Goal: Check status: Check status

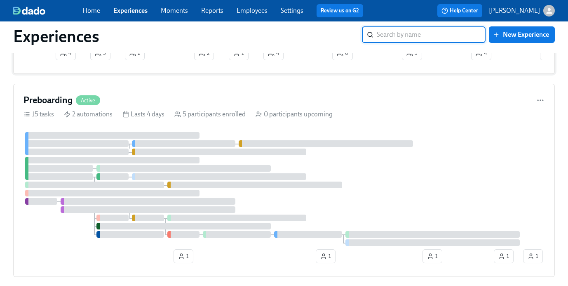
scroll to position [238, 0]
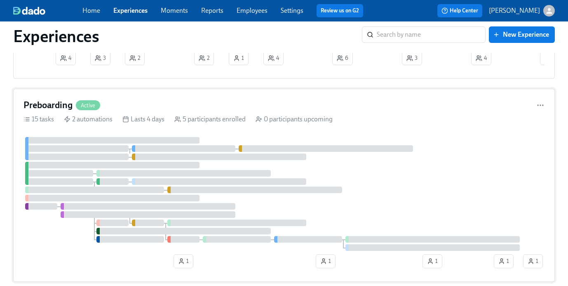
click at [175, 104] on div "Preboarding Active" at bounding box center [284, 105] width 521 height 12
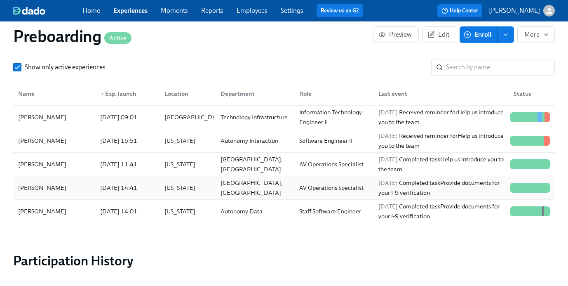
scroll to position [896, 0]
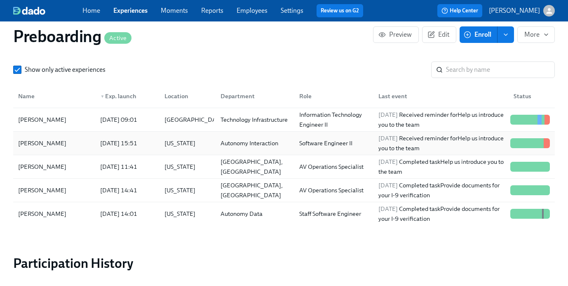
click at [36, 140] on div "[PERSON_NAME]" at bounding box center [42, 143] width 55 height 10
click at [48, 117] on div "[PERSON_NAME]" at bounding box center [42, 120] width 55 height 10
click at [46, 164] on div "[PERSON_NAME]" at bounding box center [42, 167] width 55 height 10
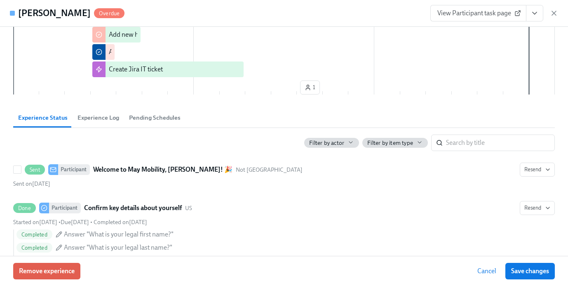
scroll to position [0, 1276]
click at [173, 120] on span "Pending Schedules" at bounding box center [155, 117] width 52 height 9
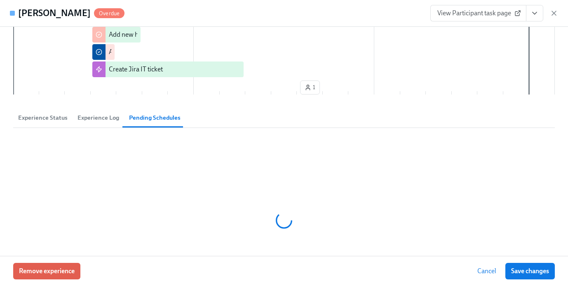
scroll to position [280, 0]
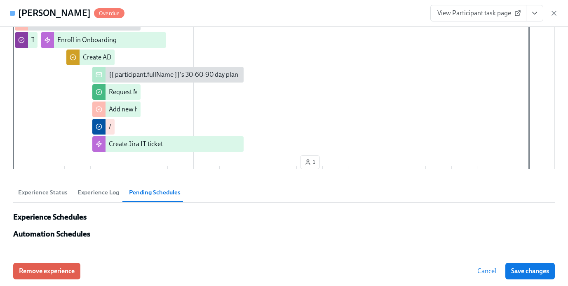
click at [69, 190] on button "Experience Status" at bounding box center [42, 192] width 59 height 20
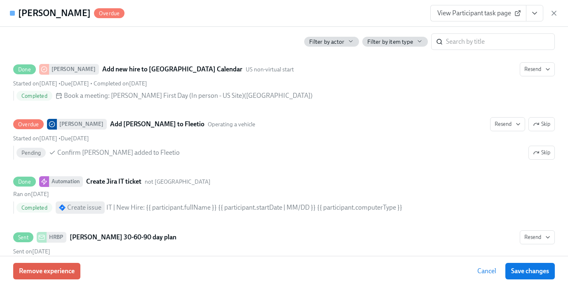
scroll to position [1738, 0]
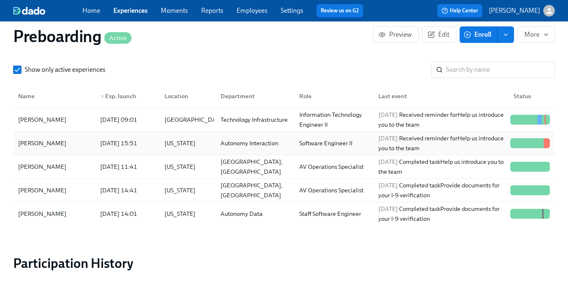
click at [32, 142] on div "[PERSON_NAME]" at bounding box center [42, 143] width 55 height 10
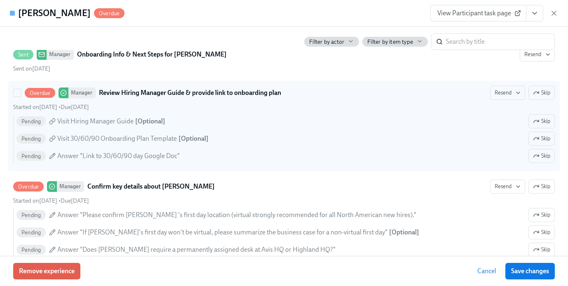
scroll to position [830, 0]
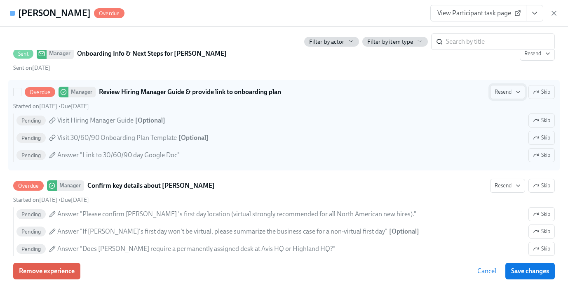
click at [511, 92] on span "Resend" at bounding box center [508, 92] width 26 height 8
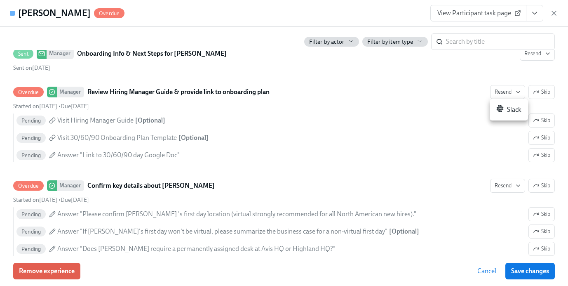
click at [511, 110] on div "Slack" at bounding box center [508, 110] width 25 height 10
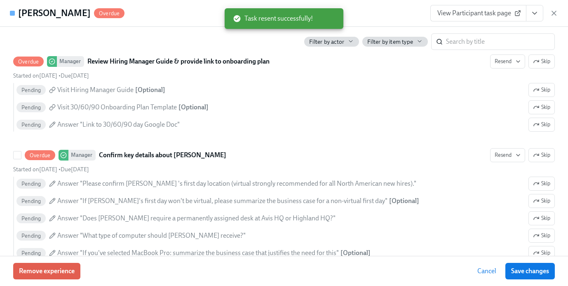
scroll to position [862, 0]
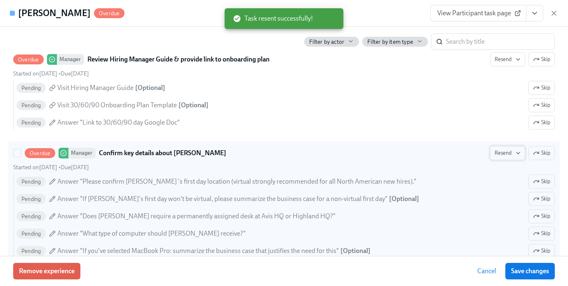
click at [502, 155] on span "Resend" at bounding box center [508, 153] width 26 height 8
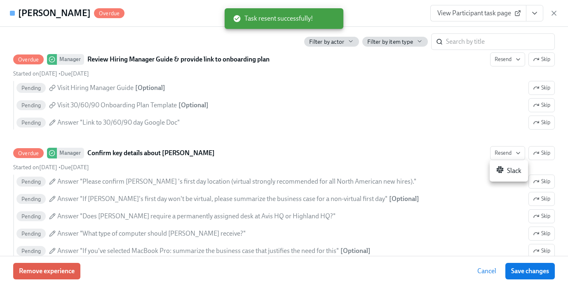
click at [503, 171] on icon at bounding box center [499, 169] width 7 height 7
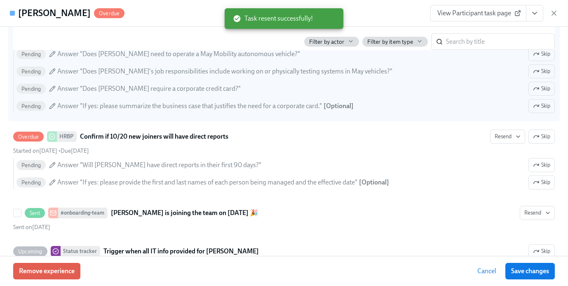
scroll to position [1088, 0]
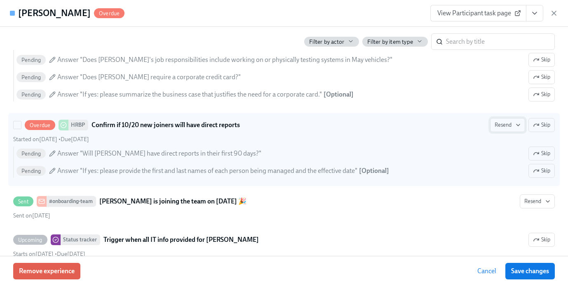
click at [499, 128] on span "Resend" at bounding box center [508, 125] width 26 height 8
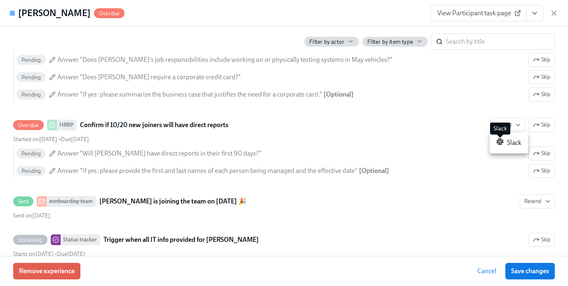
click at [501, 142] on icon at bounding box center [499, 141] width 7 height 7
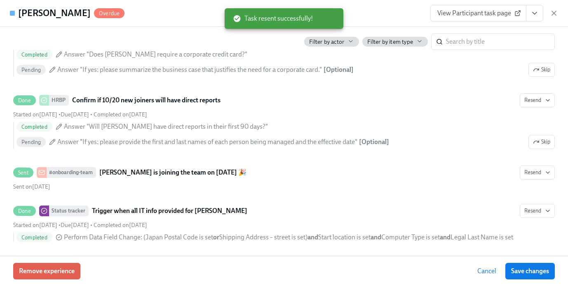
scroll to position [0, 1406]
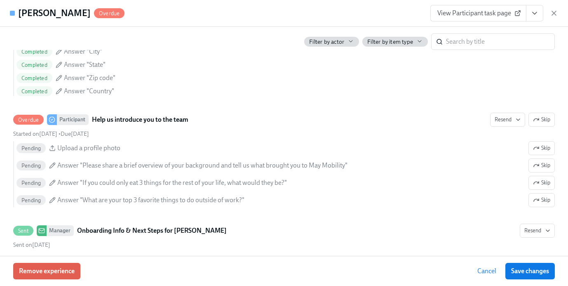
scroll to position [651, 0]
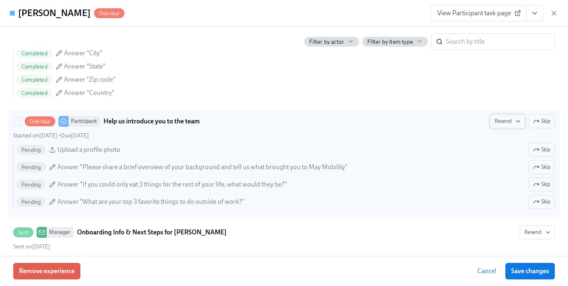
click at [504, 121] on span "Resend" at bounding box center [508, 121] width 26 height 8
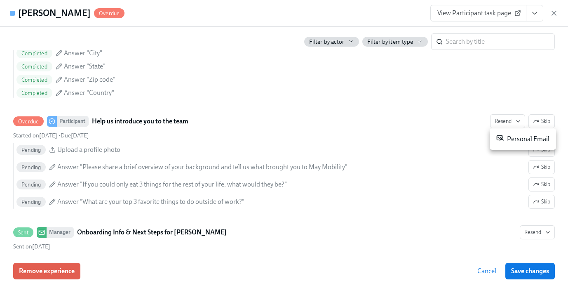
click at [514, 138] on div "Personal Email" at bounding box center [522, 139] width 53 height 10
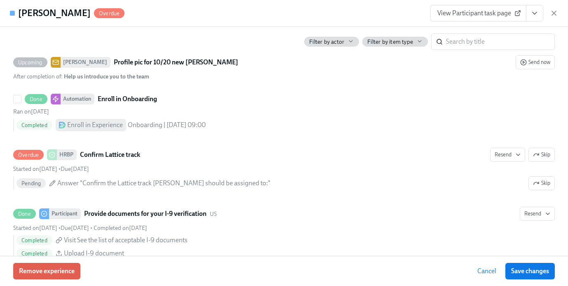
scroll to position [1332, 0]
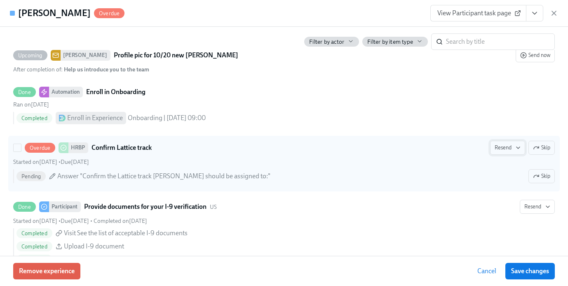
click at [499, 148] on span "Resend" at bounding box center [508, 147] width 26 height 8
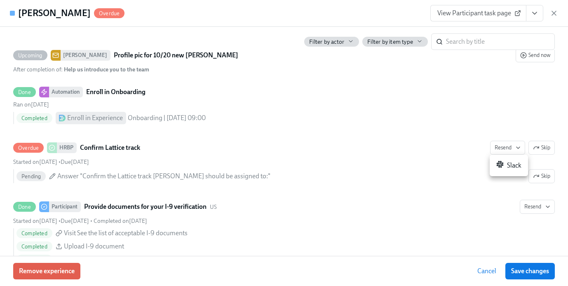
click at [466, 151] on div at bounding box center [284, 143] width 568 height 286
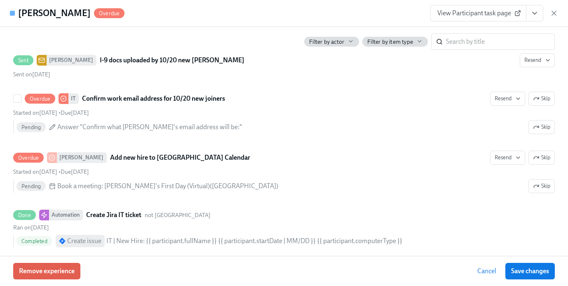
scroll to position [1624, 0]
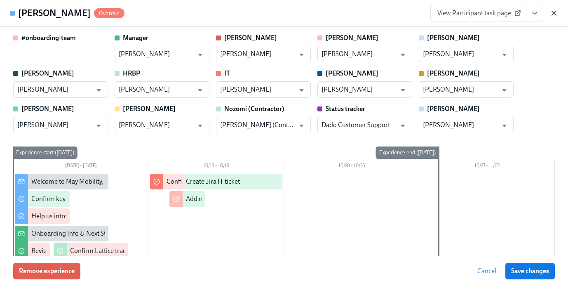
click at [556, 12] on icon "button" at bounding box center [554, 13] width 4 height 4
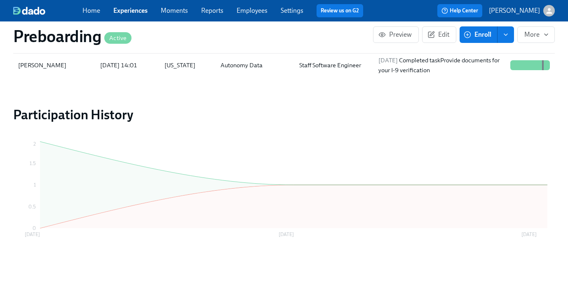
scroll to position [1047, 0]
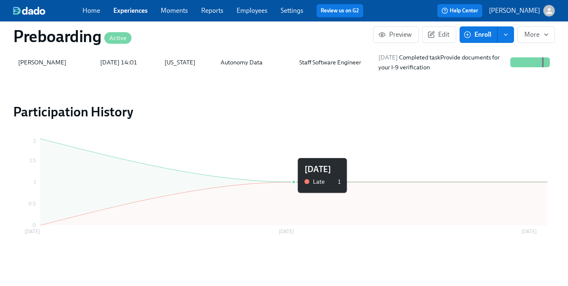
click at [259, 197] on icon at bounding box center [294, 203] width 508 height 43
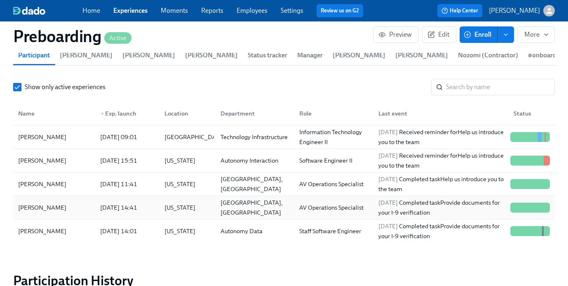
scroll to position [875, 0]
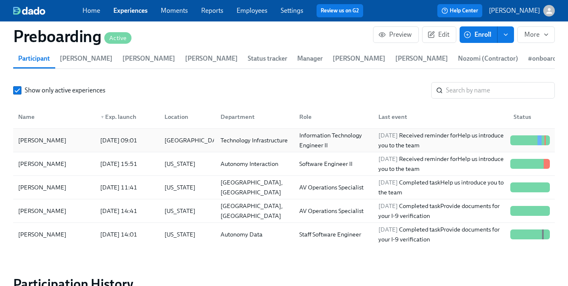
click at [46, 140] on div "[PERSON_NAME]" at bounding box center [42, 140] width 55 height 10
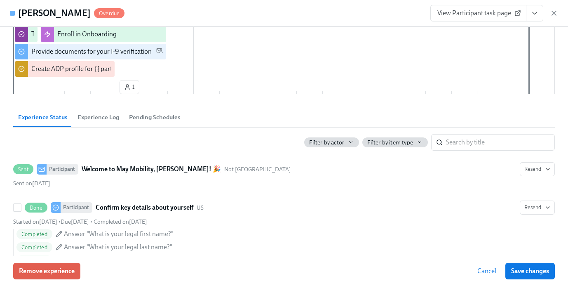
scroll to position [285, 0]
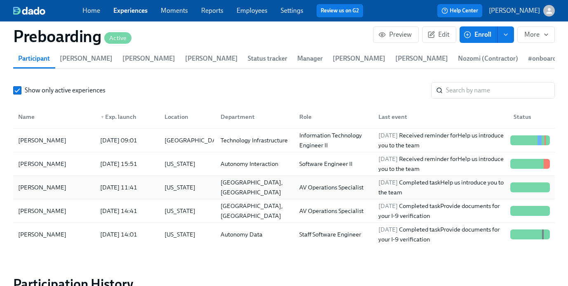
click at [47, 185] on div "[PERSON_NAME]" at bounding box center [42, 187] width 55 height 10
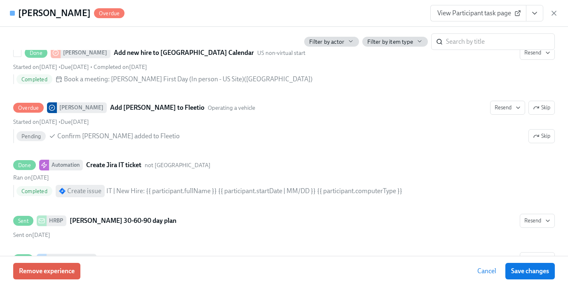
scroll to position [1755, 0]
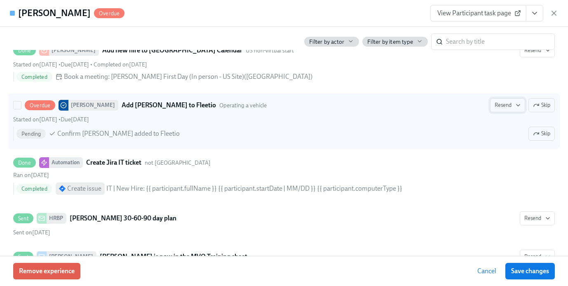
click at [503, 103] on span "Resend" at bounding box center [508, 105] width 26 height 8
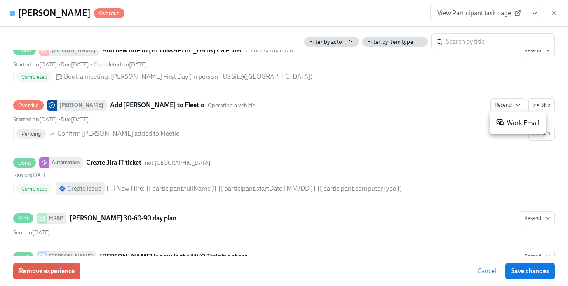
click at [512, 122] on div "Work Email" at bounding box center [517, 123] width 43 height 10
click at [492, 122] on div "Work Email" at bounding box center [500, 123] width 43 height 10
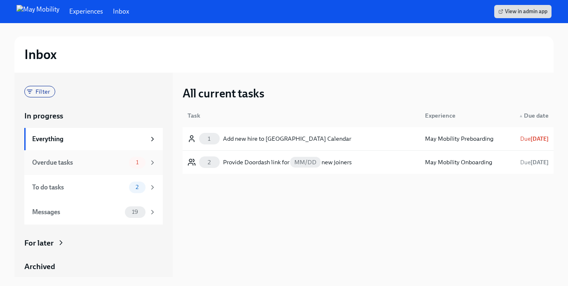
click at [108, 166] on div "Overdue tasks" at bounding box center [79, 162] width 94 height 9
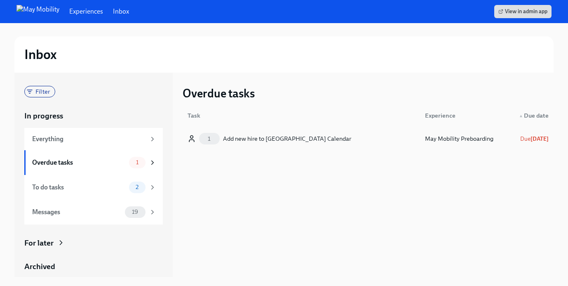
click at [270, 139] on div "Add new hire to [GEOGRAPHIC_DATA] Calendar" at bounding box center [287, 139] width 128 height 10
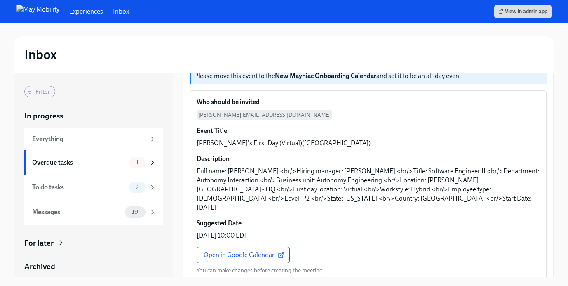
scroll to position [75, 0]
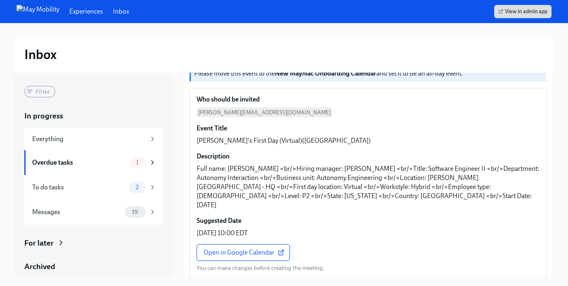
click at [268, 248] on span "Open in Google Calendar" at bounding box center [243, 252] width 79 height 8
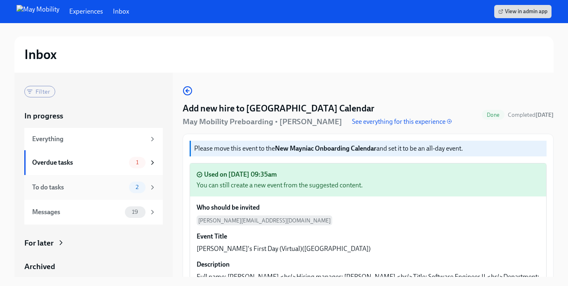
click at [120, 190] on div "To do tasks" at bounding box center [79, 187] width 94 height 9
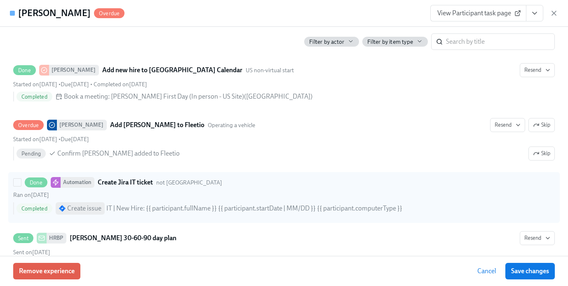
scroll to position [1734, 0]
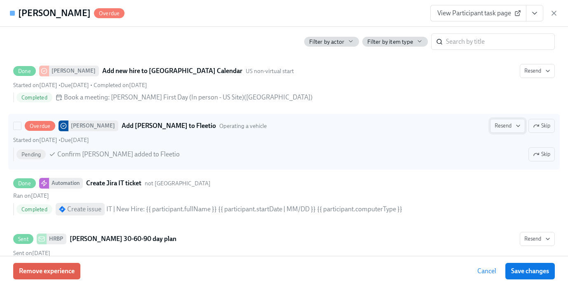
click at [515, 124] on icon "button" at bounding box center [518, 125] width 7 height 7
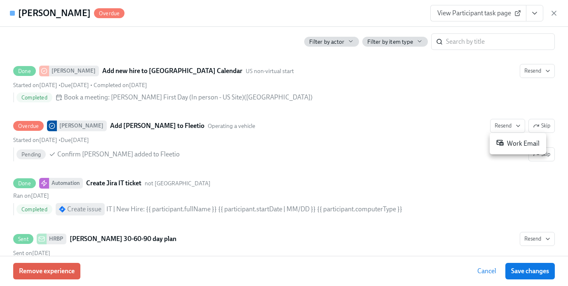
click at [511, 143] on div "Work Email" at bounding box center [517, 144] width 43 height 10
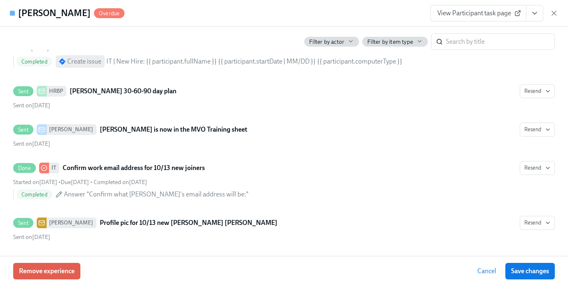
scroll to position [875, 0]
click at [553, 11] on icon "button" at bounding box center [554, 13] width 8 height 8
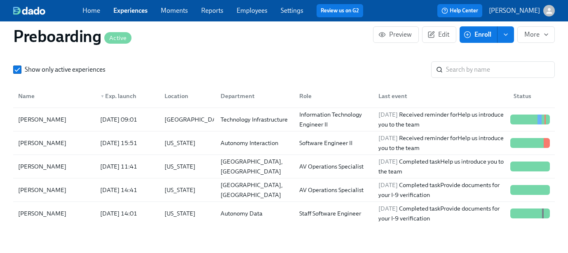
scroll to position [896, 0]
click at [44, 121] on div "[PERSON_NAME]" at bounding box center [42, 119] width 55 height 10
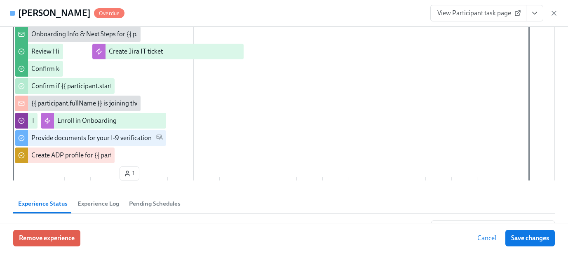
scroll to position [72, 0]
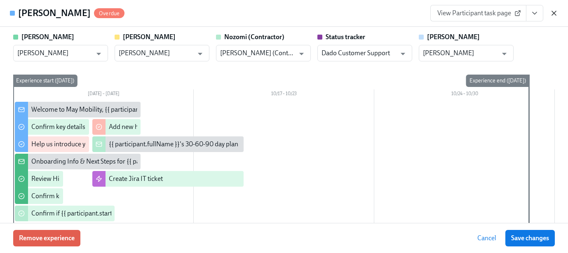
click at [554, 14] on icon "button" at bounding box center [554, 13] width 8 height 8
